Goal: Information Seeking & Learning: Understand process/instructions

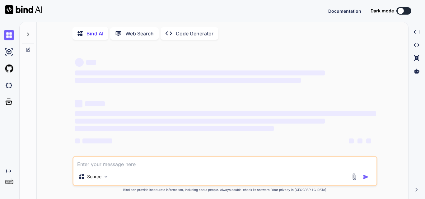
click at [102, 167] on textarea at bounding box center [224, 162] width 303 height 11
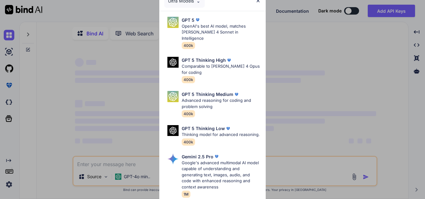
type textarea "x"
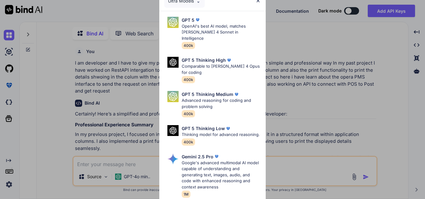
scroll to position [2, 0]
click at [258, 2] on img at bounding box center [257, 0] width 5 height 5
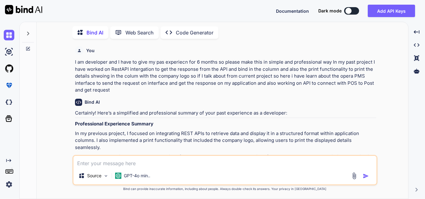
click at [99, 164] on textarea at bounding box center [224, 161] width 303 height 11
type textarea "W"
type textarea "x"
type textarea "Wh"
type textarea "x"
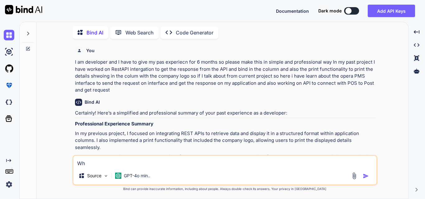
type textarea "Wha"
type textarea "x"
type textarea "What"
type textarea "x"
type textarea "What"
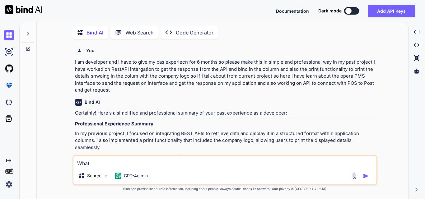
type textarea "x"
type textarea "What a"
type textarea "x"
type textarea "What"
type textarea "x"
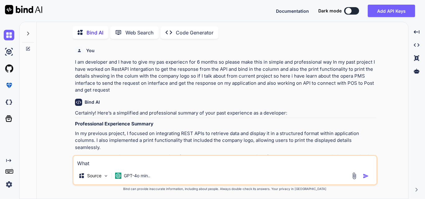
type textarea "What e"
type textarea "x"
type textarea "What er"
type textarea "x"
type textarea "What e"
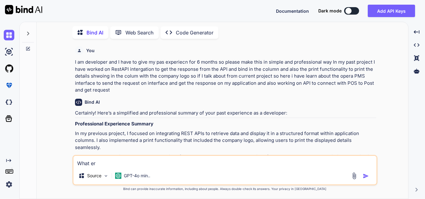
type textarea "x"
type textarea "What"
type textarea "x"
type textarea "What w"
type textarea "x"
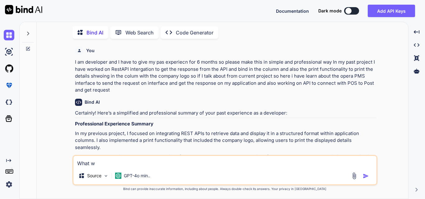
type textarea "What we"
type textarea "x"
type textarea "What we"
type textarea "x"
type textarea "What we a"
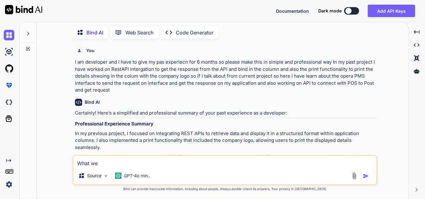
type textarea "x"
type textarea "What we ar"
type textarea "x"
type textarea "What we are"
type textarea "x"
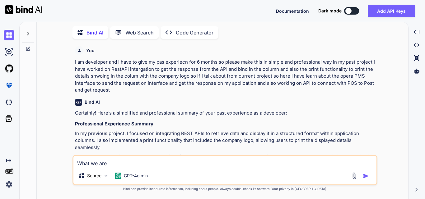
type textarea "What we are"
type textarea "x"
type textarea "What we are a"
type textarea "x"
type textarea "What we are ac"
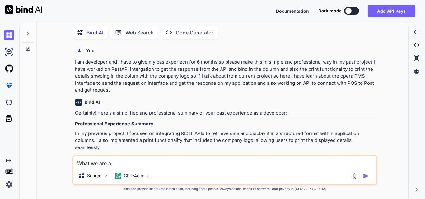
type textarea "x"
type textarea "What we are act"
type textarea "x"
type textarea "What we are actu"
type textarea "x"
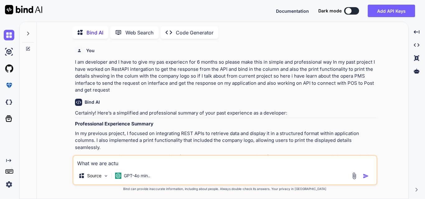
type textarea "What we are actua"
type textarea "x"
type textarea "What we are actual"
type textarea "x"
type textarea "What we are actuall"
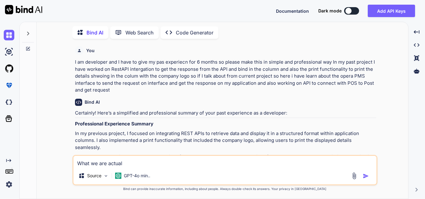
type textarea "x"
type textarea "What we are actuallt"
type textarea "x"
type textarea "What we are actuallty"
type textarea "x"
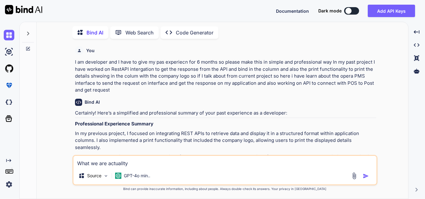
type textarea "What we are actuallt"
type textarea "x"
type textarea "What we are actuall"
type textarea "x"
type textarea "What we are actually"
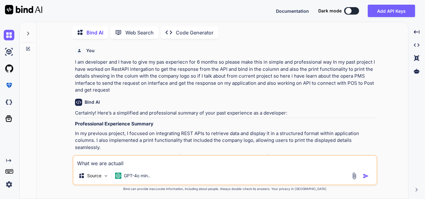
type textarea "x"
type textarea "What we are actually"
type textarea "x"
type textarea "What we are actually d"
type textarea "x"
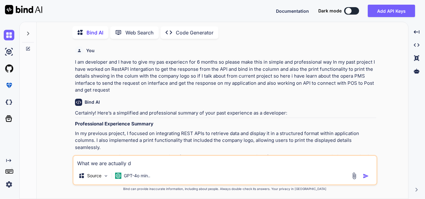
type textarea "What we are actually do"
type textarea "x"
type textarea "What we are actually dou"
type textarea "x"
type textarea "What we are actually doun"
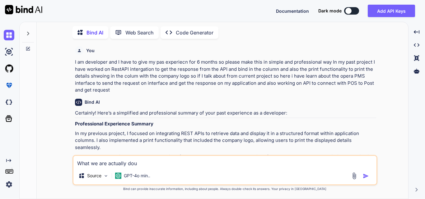
type textarea "x"
type textarea "What we are actually dou"
type textarea "x"
type textarea "What we are actually do"
type textarea "x"
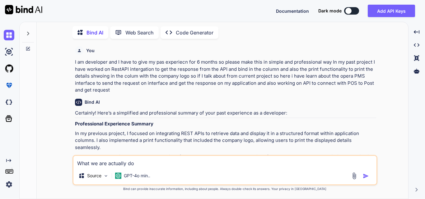
type textarea "What we are actually doi"
type textarea "x"
type textarea "What we are actually doin"
type textarea "x"
type textarea "What we are actually doing"
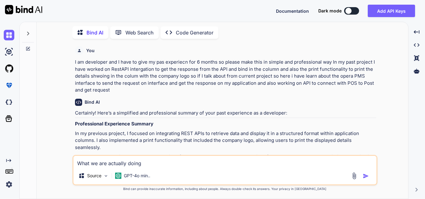
type textarea "x"
type textarea "What we are actually doing"
type textarea "x"
type textarea "What we are actually doing i"
type textarea "x"
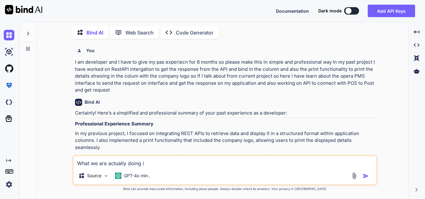
type textarea "What we are actually doing in"
type textarea "x"
type textarea "What we are actually doing in"
type textarea "x"
type textarea "What we are actually doing in t"
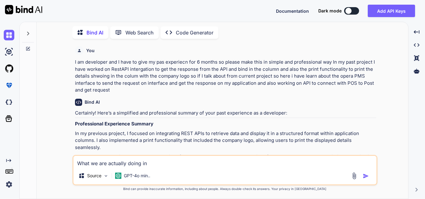
type textarea "x"
type textarea "What we are actually doing in th"
type textarea "x"
type textarea "What we are actually doing in thi"
type textarea "x"
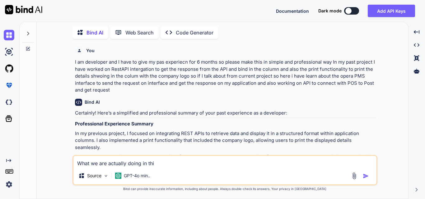
type textarea "What we are actually doing in this"
type textarea "x"
type textarea "What we are actually doing in this"
type textarea "x"
type textarea "What we are actually doing in this c"
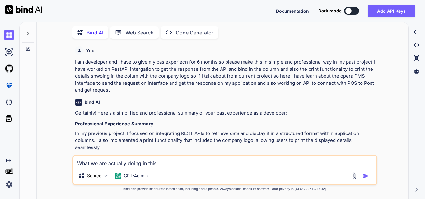
type textarea "x"
type textarea "What we are actually doing in this co"
type textarea "x"
type textarea "What we are actually doing in this cod"
type textarea "x"
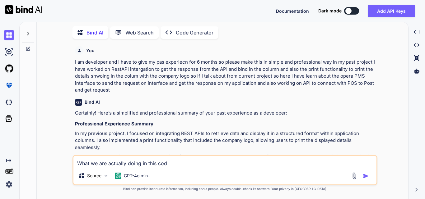
type textarea "What we are actually doing in this code"
type textarea "x"
type textarea "What we are actually doing in this code"
type textarea "x"
type textarea "What we are actually doing in this code a"
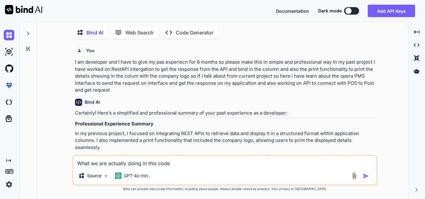
type textarea "x"
type textarea "What we are actually doing in this code as"
type textarea "x"
type textarea "What we are actually doing in this code asl"
type textarea "x"
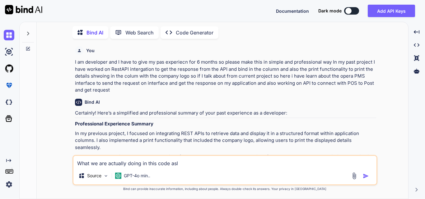
type textarea "What we are actually doing in this code aslo"
type textarea "x"
type textarea "What we are actually doing in this code aslo"
type textarea "x"
type textarea "What we are actually doing in this code aslo e"
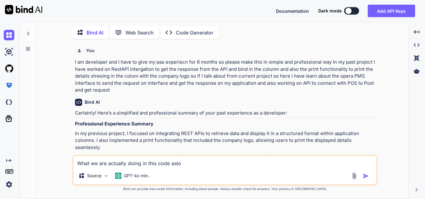
type textarea "x"
type textarea "What we are actually doing in this code aslo ec"
type textarea "x"
type textarea "What we are actually doing in this code aslo e"
type textarea "x"
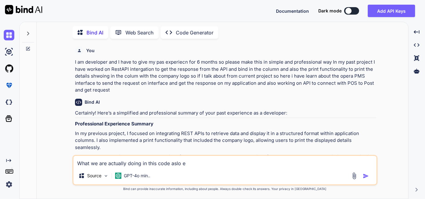
type textarea "What we are actually doing in this code aslo"
type textarea "x"
type textarea "What we are actually doing in this code aslo"
type textarea "x"
type textarea "What we are actually doing in this code asl"
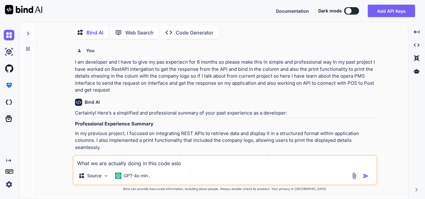
type textarea "x"
type textarea "What we are actually doing in this code as"
type textarea "x"
type textarea "What we are actually doing in this code a"
type textarea "x"
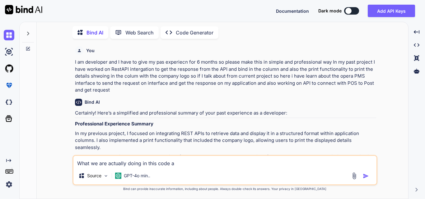
type textarea "What we are actually doing in this code al"
type textarea "x"
type textarea "What we are actually doing in this code als"
type textarea "x"
type textarea "What we are actually doing in this code also"
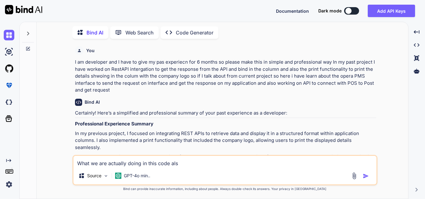
type textarea "x"
type textarea "What we are actually doing in this code also"
type textarea "x"
type textarea "What we are actually doing in this code also e"
type textarea "x"
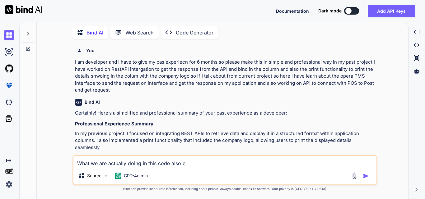
type textarea "What we are actually doing in this code also ec"
type textarea "x"
type textarea "What we are actually doing in this code also e"
type textarea "x"
type textarea "What we are actually doing in this code also ex"
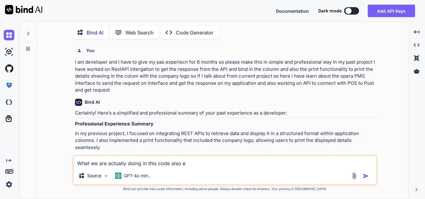
type textarea "x"
type textarea "What we are actually doing in this code also exp"
type textarea "x"
type textarea "What we are actually doing in this code also expl"
type textarea "x"
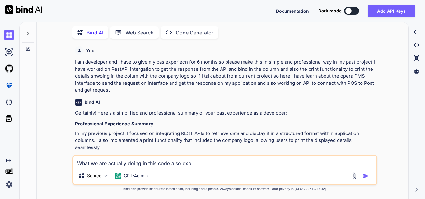
type textarea "What we are actually doing in this code also expla"
type textarea "x"
type textarea "What we are actually doing in this code also explai"
type textarea "x"
type textarea "What we are actually doing in this code also explain"
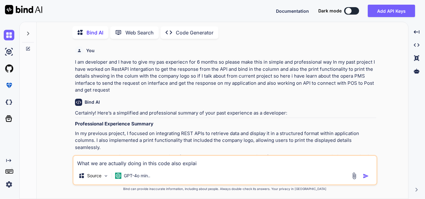
type textarea "x"
type textarea "What we are actually doing in this code also explain"
type textarea "x"
type textarea "What we are actually doing in this code also explain t"
type textarea "x"
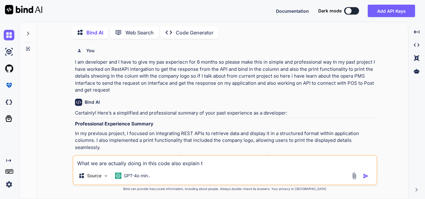
type textarea "What we are actually doing in this code also explain th"
type textarea "x"
type textarea "What we are actually doing in this code also explain thi"
type textarea "x"
type textarea "What we are actually doing in this code also explain this"
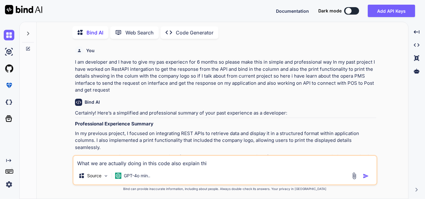
type textarea "x"
type textarea "What we are actually doing in this code also explain this"
type textarea "x"
type textarea "What we are actually doing in this code also explain this p"
type textarea "x"
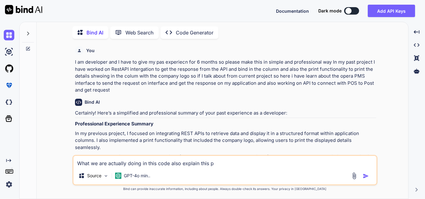
type textarea "What we are actually doing in this code also explain this pa"
type textarea "x"
type textarea "What we are actually doing in this code also explain this par"
type textarea "x"
type textarea "What we are actually doing in this code also explain this part"
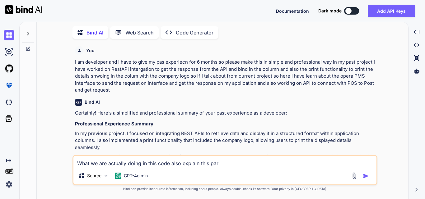
type textarea "x"
type textarea "What we are actually doing in this code also explain this part"
type textarea "x"
type textarea "What we are actually doing in this code also explain this part a"
type textarea "x"
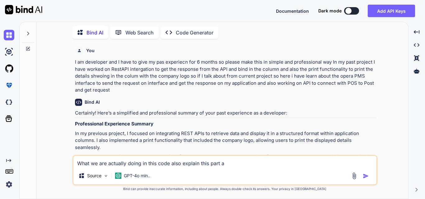
type textarea "What we are actually doing in this code also explain this part as"
type textarea "x"
type textarea "What we are actually doing in this code also explain this part asl"
type textarea "x"
type textarea "What we are actually doing in this code also explain this part as"
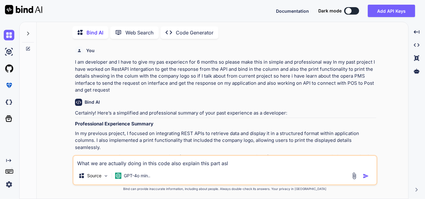
type textarea "x"
type textarea "What we are actually doing in this code also explain this part a"
type textarea "x"
type textarea "What we are actually doing in this code also explain this part"
type textarea "x"
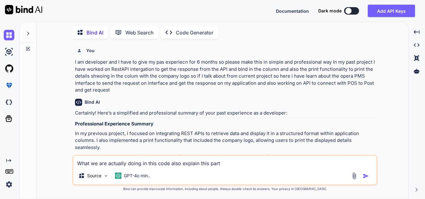
type textarea "What we are actually doing in this code also explain this part"
type textarea "x"
type textarea "What we are actually doing in this code also explain this par"
type textarea "x"
type textarea "What we are actually doing in this code also explain this pa"
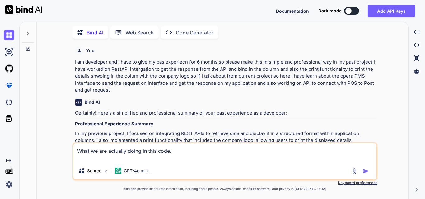
paste textarea "static string SendToTcpServerPostInquiry() { logBuilder.Clear(); logBuilder.App…"
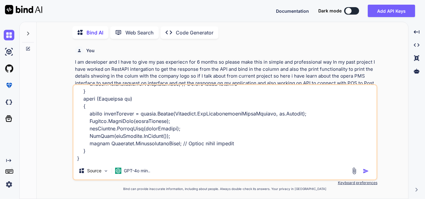
scroll to position [799, 0]
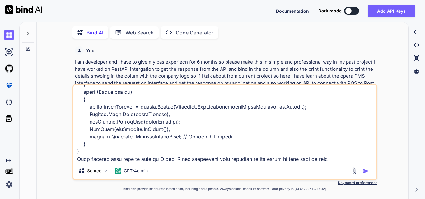
paste textarea "byte[] xmlBytes = Encoding.ASCII.GetBytes(xmlMessage); logBuilder.AppendLine($"…"
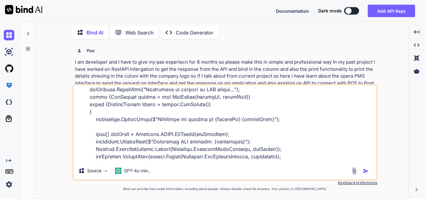
scroll to position [0, 0]
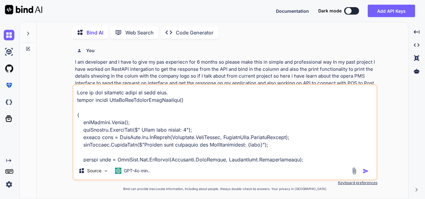
click at [365, 172] on img "button" at bounding box center [365, 171] width 6 height 6
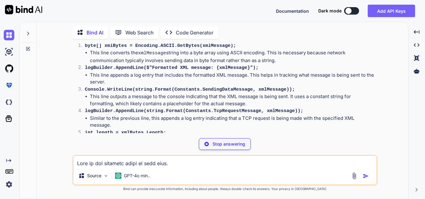
scroll to position [569, 0]
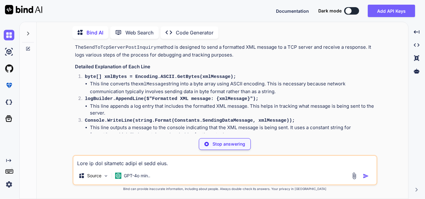
drag, startPoint x: 87, startPoint y: 82, endPoint x: 282, endPoint y: 88, distance: 195.6
click at [282, 88] on li "This line converts the xmlMessage string into a byte array using ASCII encoding…" at bounding box center [233, 88] width 286 height 15
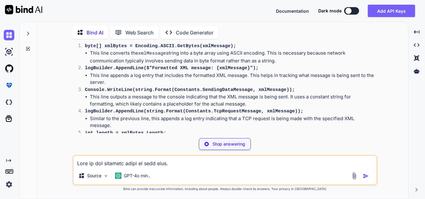
scroll to position [601, 0]
drag, startPoint x: 90, startPoint y: 71, endPoint x: 107, endPoint y: 73, distance: 17.3
click at [107, 73] on li "This line appends a log entry that includes the formatted XML message. This hel…" at bounding box center [233, 79] width 286 height 14
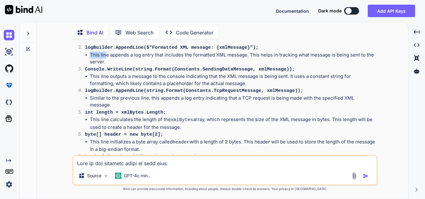
scroll to position [632, 0]
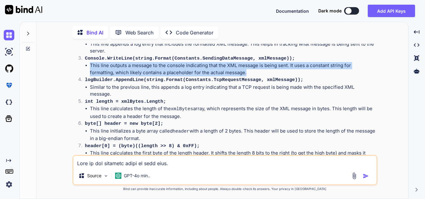
drag, startPoint x: 90, startPoint y: 61, endPoint x: 279, endPoint y: 71, distance: 189.0
click at [279, 71] on li "This line outputs a message to the console indicating that the XML message is b…" at bounding box center [233, 69] width 286 height 14
drag, startPoint x: 88, startPoint y: 97, endPoint x: 185, endPoint y: 105, distance: 97.6
click at [185, 105] on ul "This line calculates the length of the xmlBytes array, which represents the siz…" at bounding box center [230, 112] width 291 height 15
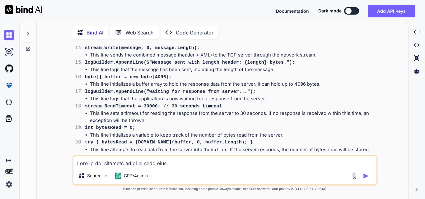
scroll to position [880, 0]
